Goal: Find specific page/section: Find specific page/section

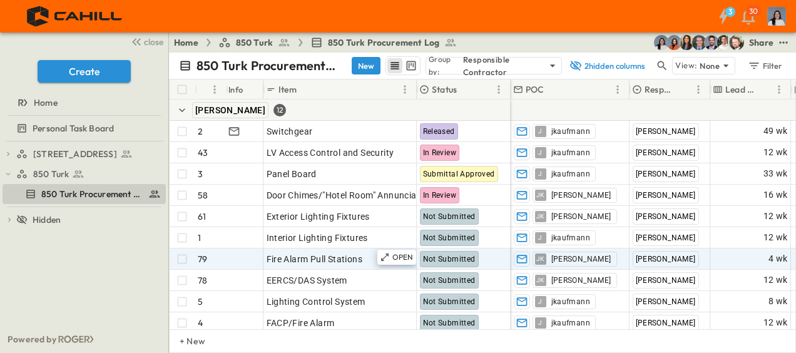
scroll to position [125, 0]
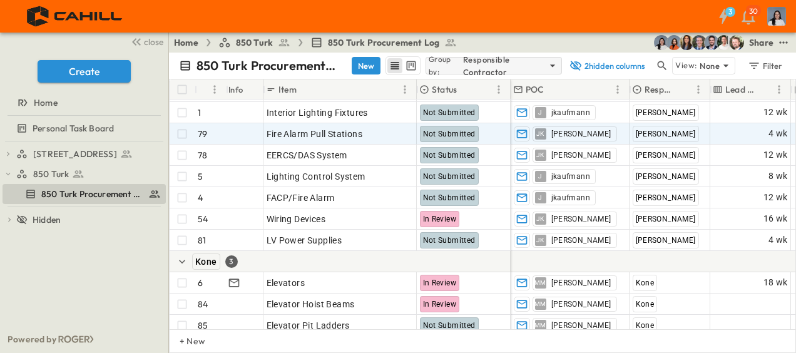
click at [484, 63] on p "Responsible Contractor" at bounding box center [504, 65] width 83 height 25
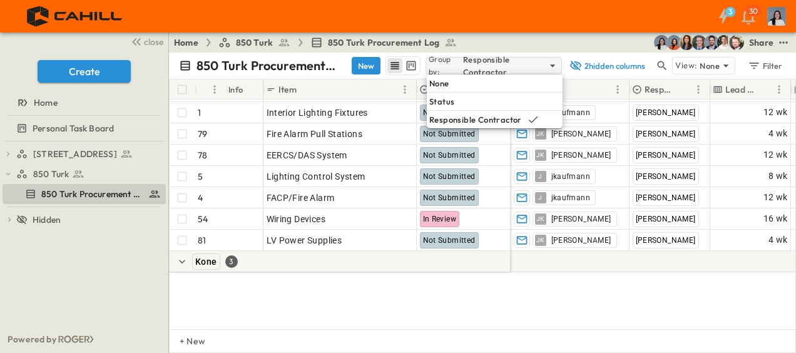
scroll to position [0, 0]
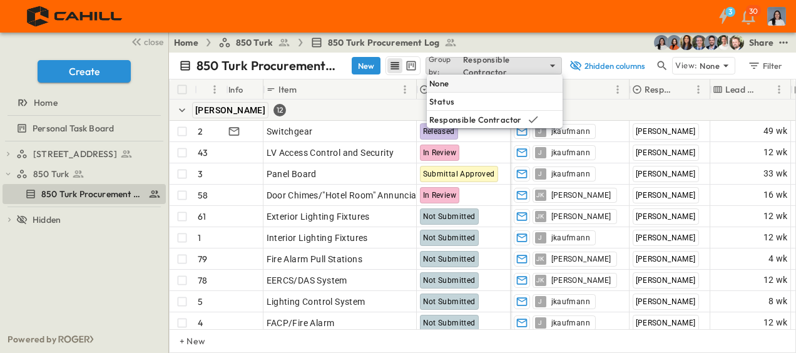
click at [493, 79] on div "None" at bounding box center [495, 83] width 136 height 18
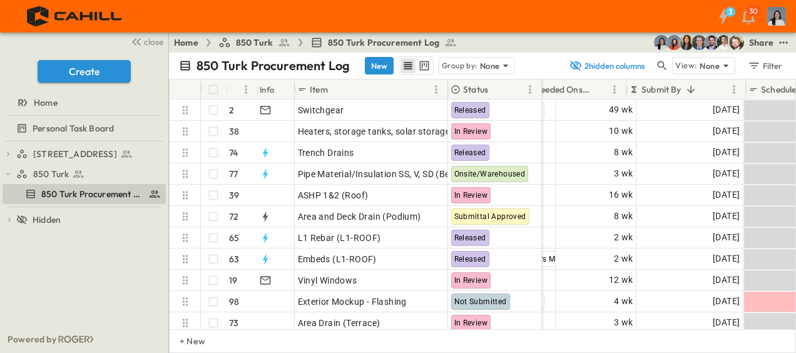
scroll to position [0, 303]
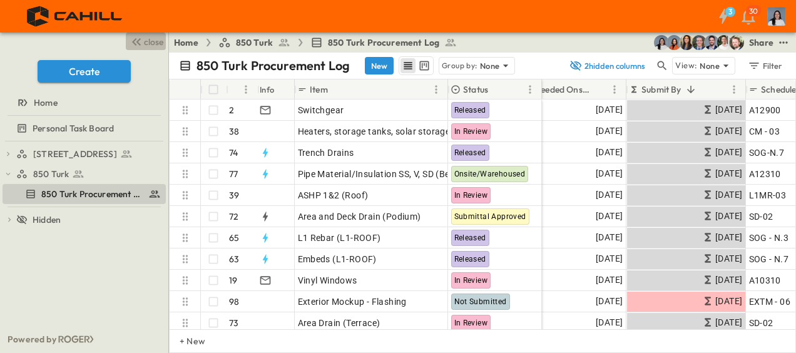
click at [152, 43] on span "close" at bounding box center [153, 42] width 19 height 13
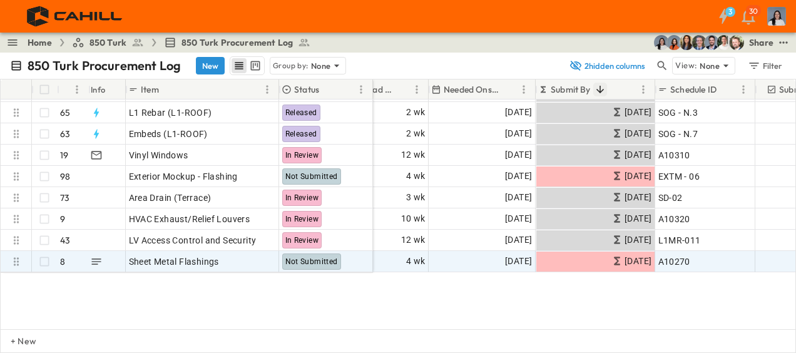
scroll to position [0, 225]
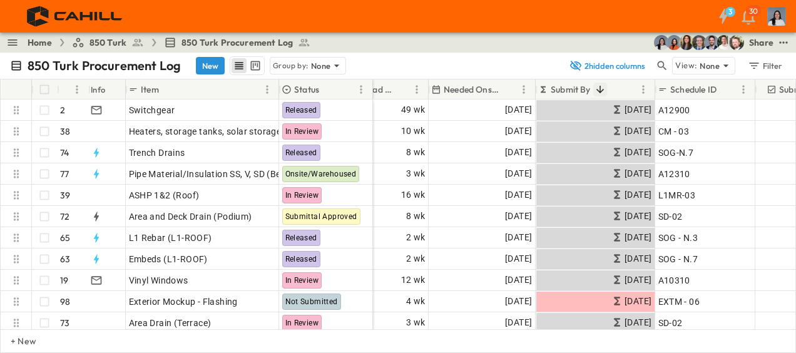
click at [597, 91] on icon "Sort" at bounding box center [600, 89] width 11 height 11
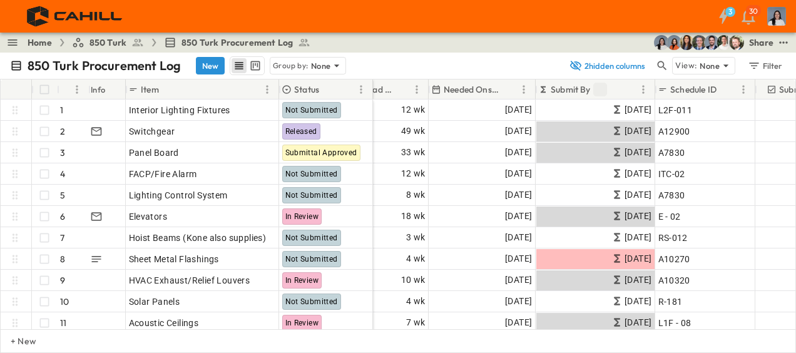
click at [597, 91] on icon "Sort" at bounding box center [600, 89] width 11 height 11
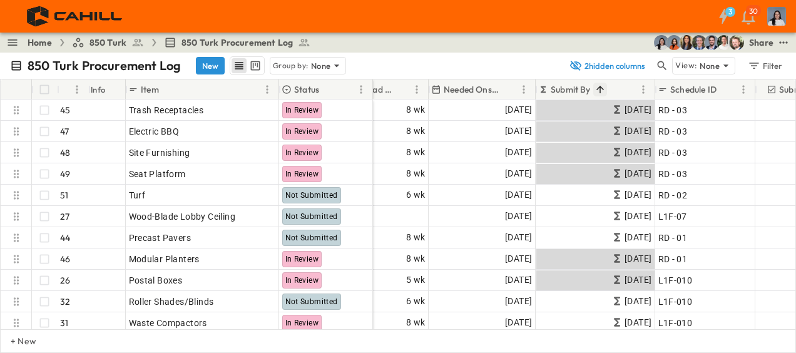
click at [597, 91] on icon "Sort" at bounding box center [600, 89] width 11 height 11
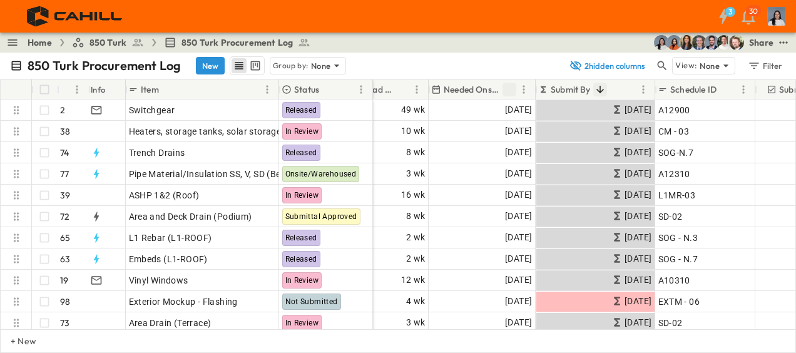
click at [511, 86] on icon "Sort" at bounding box center [509, 89] width 11 height 11
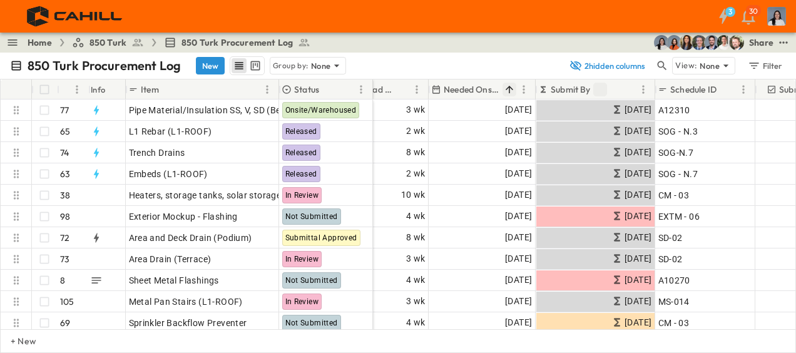
click at [511, 86] on icon "Sort" at bounding box center [509, 89] width 11 height 11
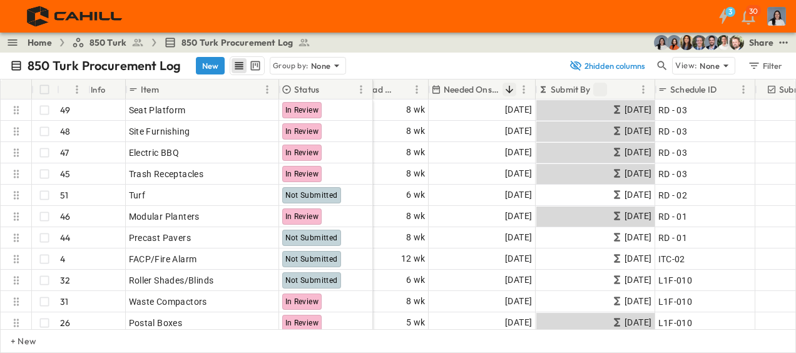
click at [511, 86] on icon "Sort" at bounding box center [509, 89] width 11 height 11
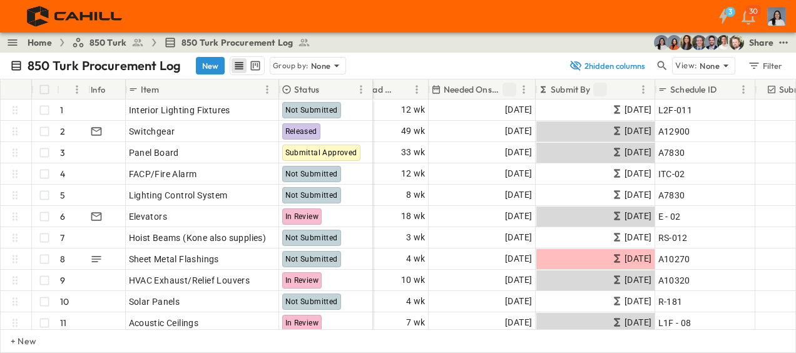
click at [511, 86] on icon "Sort" at bounding box center [509, 89] width 11 height 11
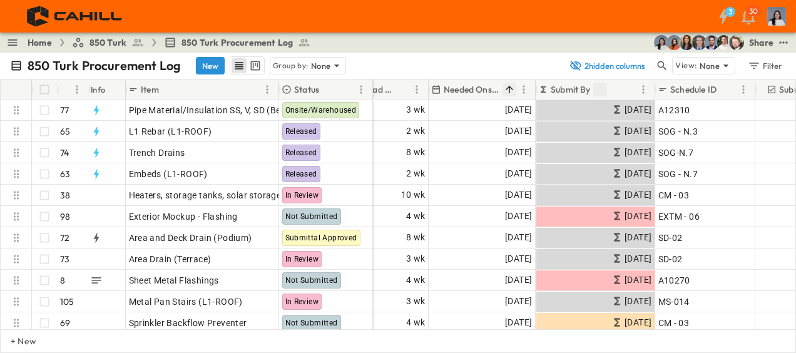
click at [602, 90] on icon "Sort" at bounding box center [600, 89] width 11 height 11
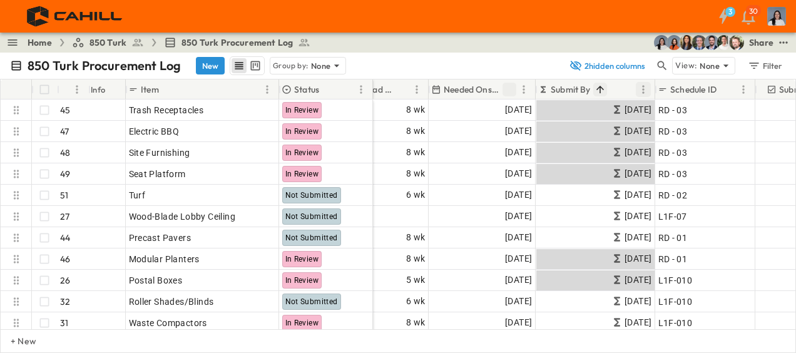
click at [640, 86] on icon "Menu" at bounding box center [643, 89] width 13 height 13
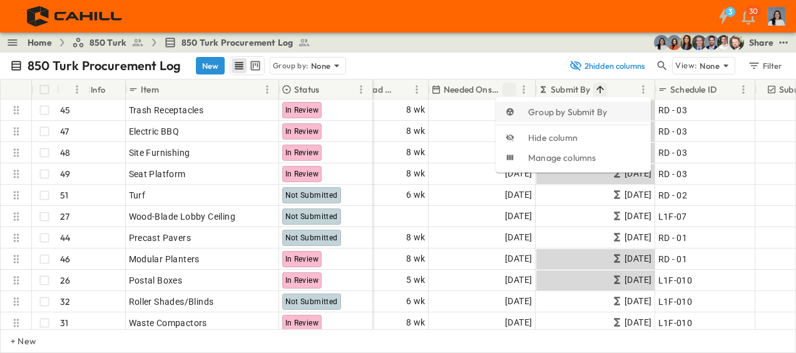
click at [617, 116] on span "Group by Submit By" at bounding box center [584, 112] width 113 height 13
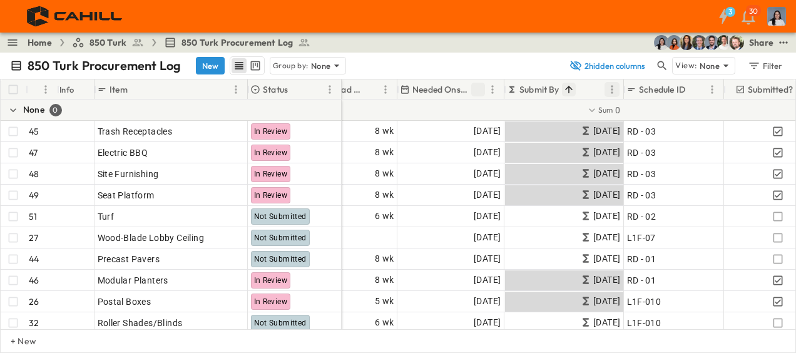
click at [610, 89] on icon "Menu" at bounding box center [612, 89] width 13 height 13
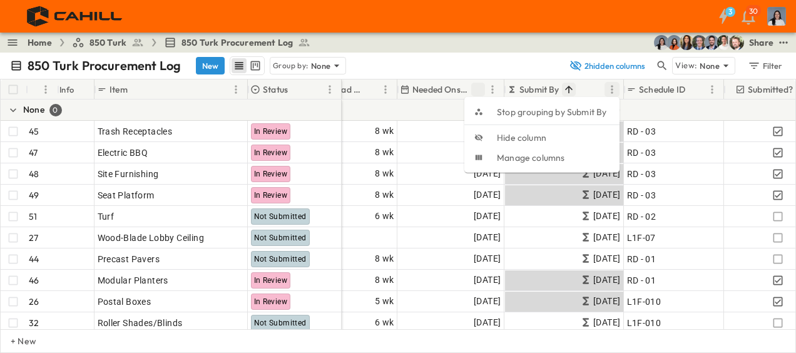
click at [610, 89] on icon "Menu" at bounding box center [612, 89] width 13 height 13
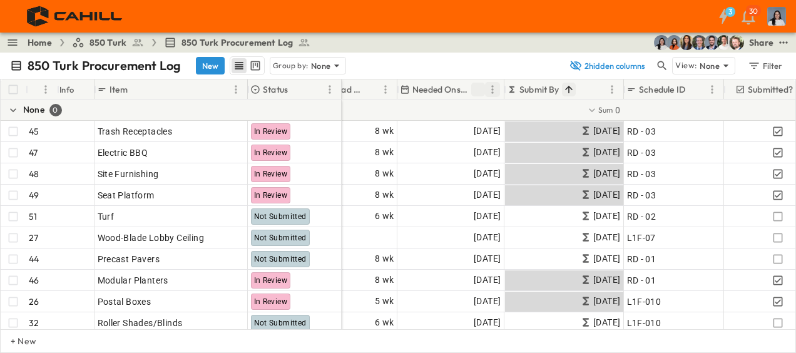
click at [497, 88] on icon "Menu" at bounding box center [492, 89] width 13 height 13
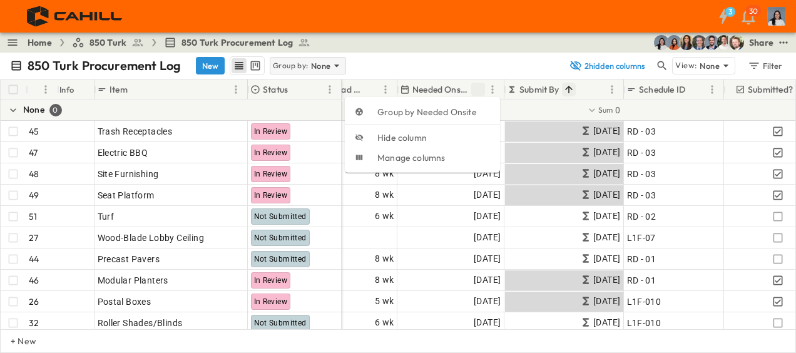
click at [318, 61] on p "None" at bounding box center [321, 65] width 20 height 13
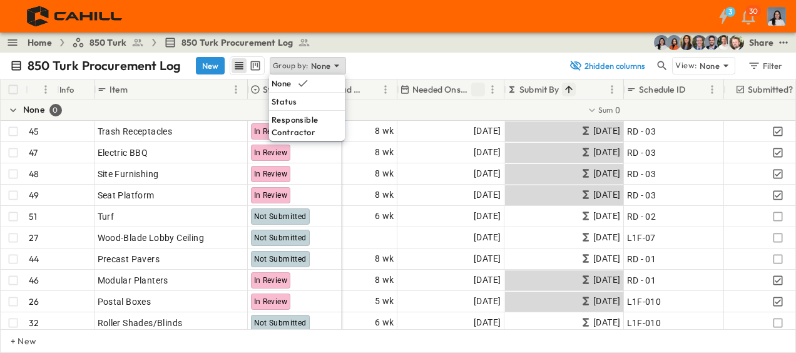
click at [414, 54] on div "850 Turk Procurement Log New Group by: None 2 hidden columns View: None Filter" at bounding box center [398, 66] width 796 height 26
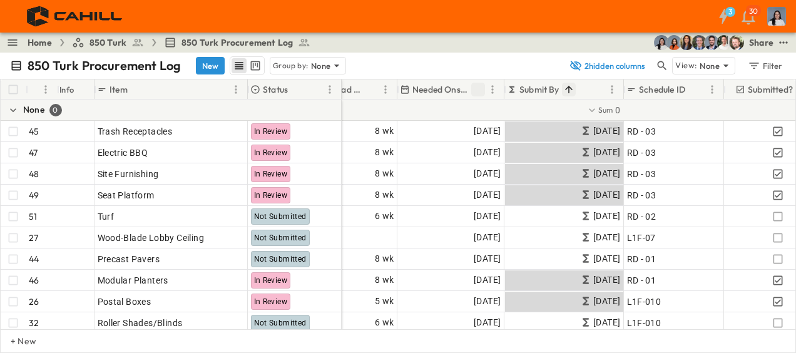
click at [567, 90] on icon "Sort" at bounding box center [568, 89] width 11 height 11
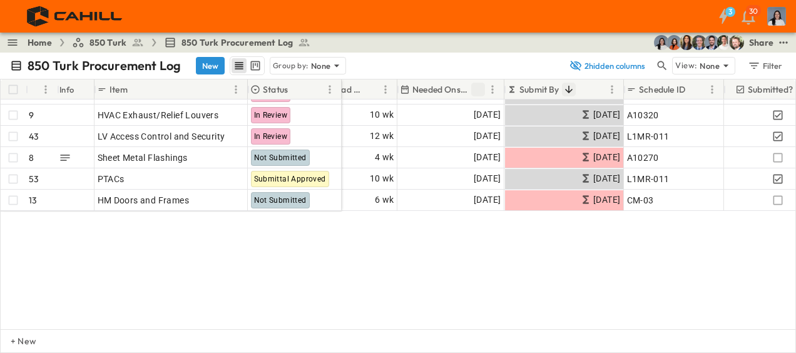
scroll to position [63, 225]
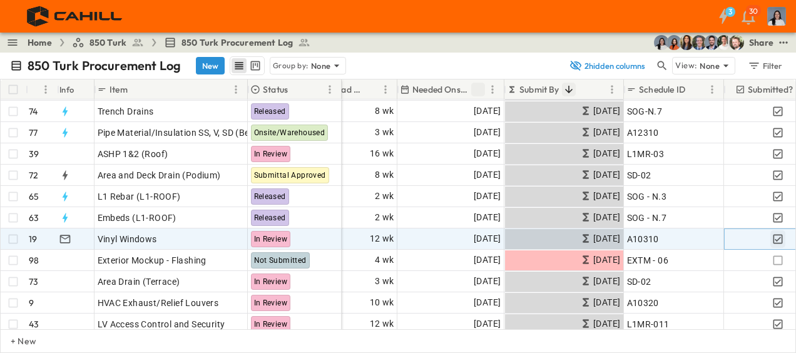
click at [781, 235] on icon "button" at bounding box center [778, 238] width 9 height 9
